Goal: Information Seeking & Learning: Understand process/instructions

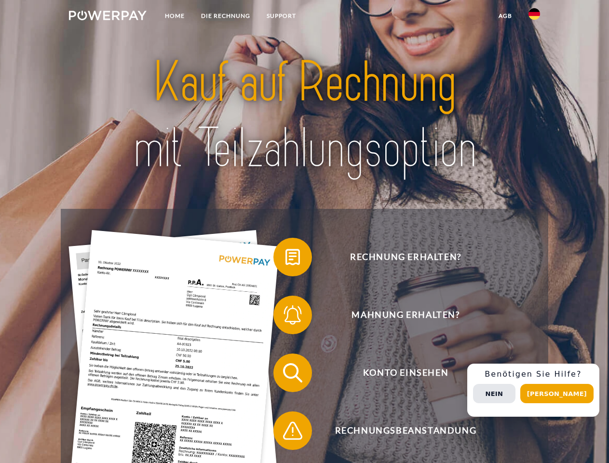
click at [108, 17] on img at bounding box center [108, 16] width 78 height 10
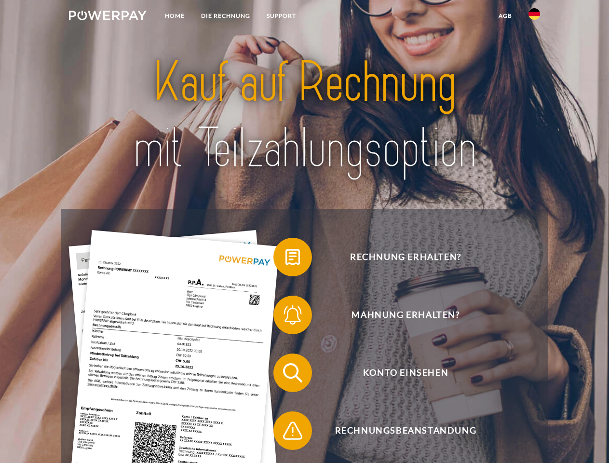
click at [534, 17] on img at bounding box center [535, 14] width 12 height 12
click at [505, 16] on link "agb" at bounding box center [506, 15] width 30 height 17
click at [286, 259] on span at bounding box center [278, 257] width 48 height 48
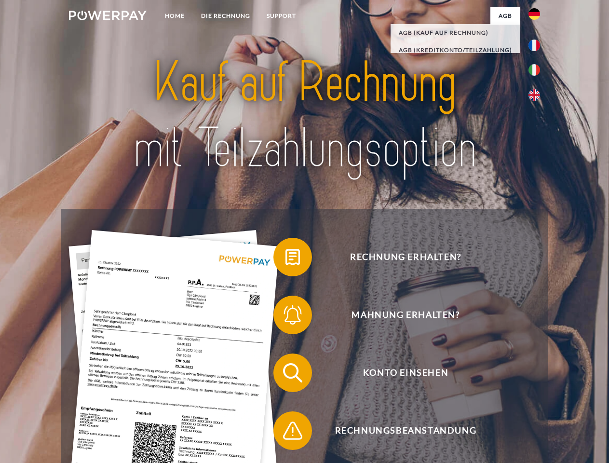
click at [286, 317] on span at bounding box center [278, 315] width 48 height 48
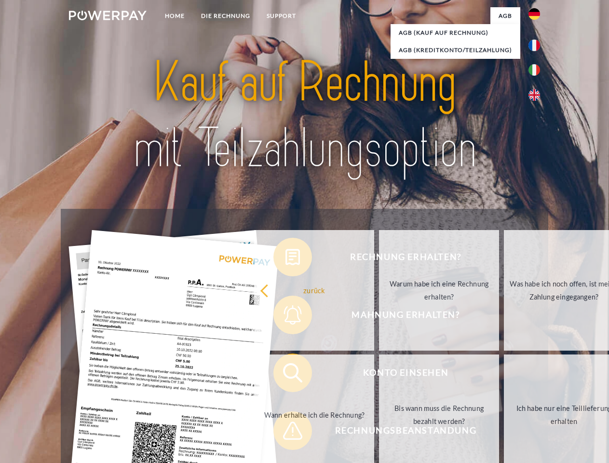
click at [379, 375] on link "Bis wann muss die Rechnung bezahlt werden?" at bounding box center [439, 415] width 120 height 121
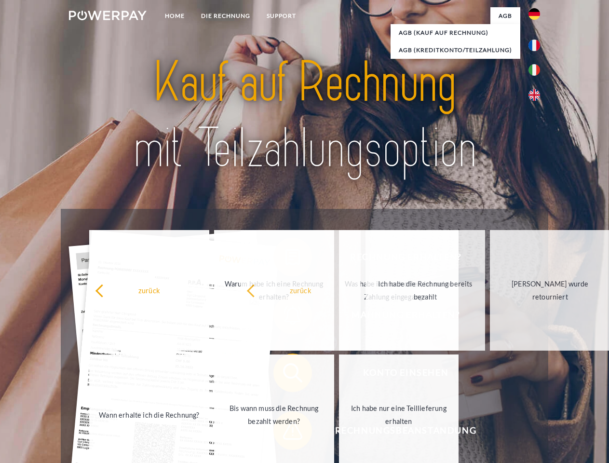
click at [286, 433] on span at bounding box center [278, 431] width 48 height 48
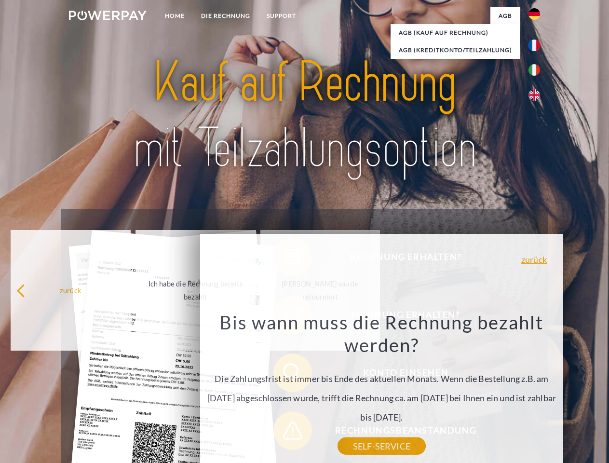
click at [537, 390] on div "Rechnung erhalten? Mahnung erhalten? Konto einsehen" at bounding box center [304, 402] width 487 height 386
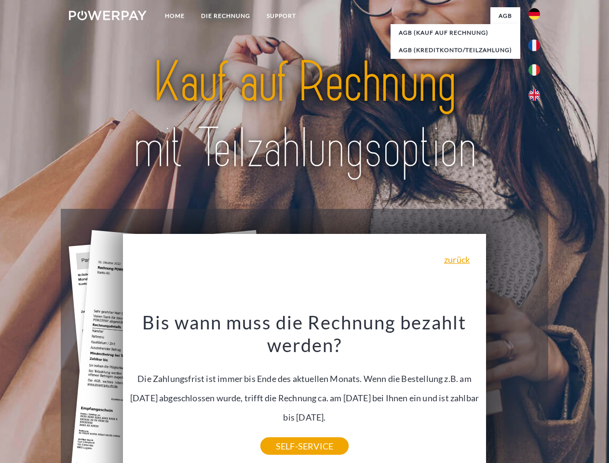
click at [513, 392] on span "Konto einsehen" at bounding box center [405, 373] width 236 height 39
click at [561, 394] on header "Home DIE RECHNUNG SUPPORT" at bounding box center [304, 333] width 609 height 666
